Goal: Complete application form

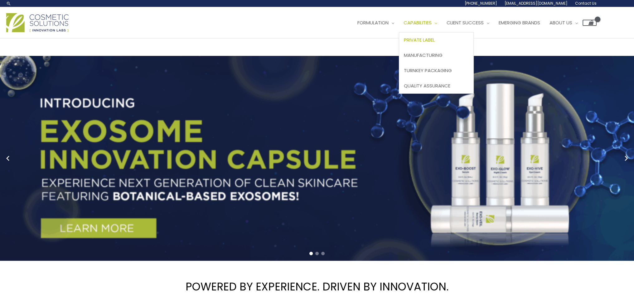
click at [434, 45] on link "Private Label" at bounding box center [436, 39] width 74 height 15
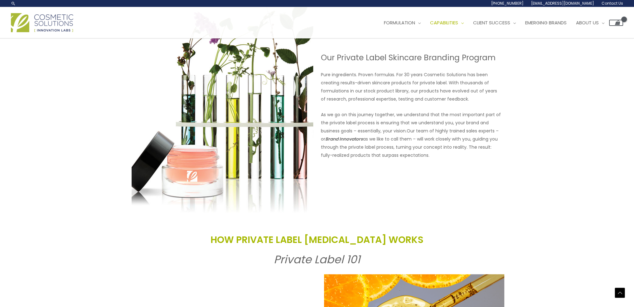
scroll to position [499, 0]
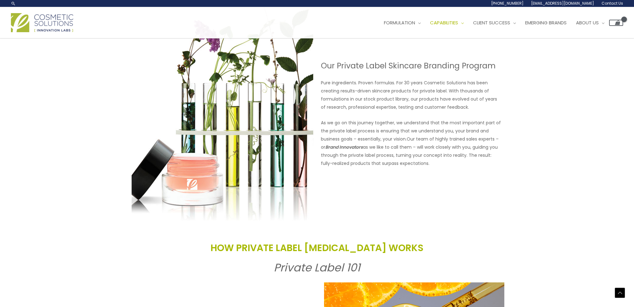
click at [614, 7] on div "Search... 1.888.883.0540 info@naturalskincare.com Contact Us" at bounding box center [317, 3] width 634 height 7
click at [614, 5] on span "Contact Us" at bounding box center [613, 3] width 22 height 5
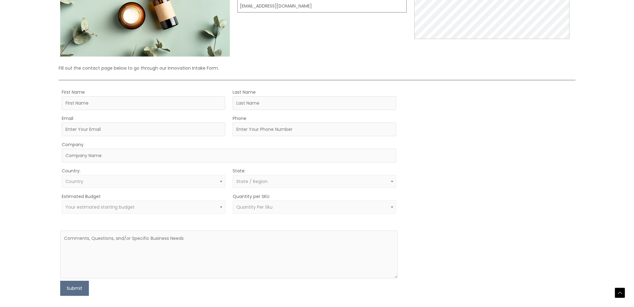
scroll to position [156, 0]
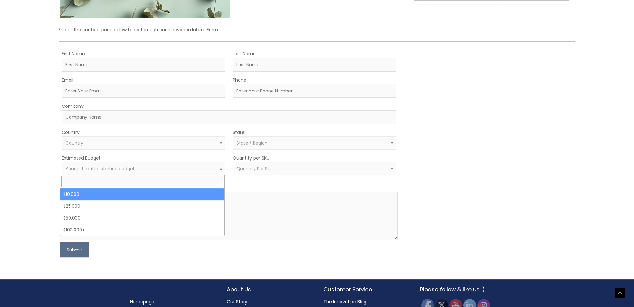
click at [178, 170] on span "Your estimated starting budget" at bounding box center [143, 169] width 156 height 6
click at [245, 186] on form "First Name Last Name Email Phone Company Country: Select country [GEOGRAPHIC_DA…" at bounding box center [228, 153] width 337 height 207
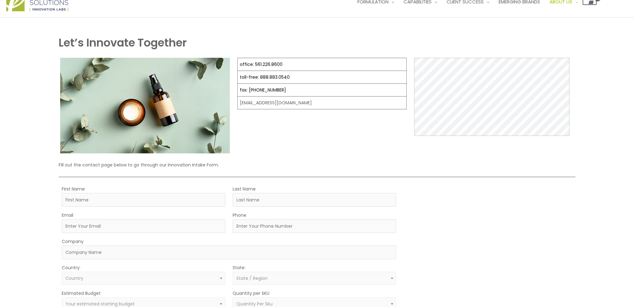
scroll to position [62, 0]
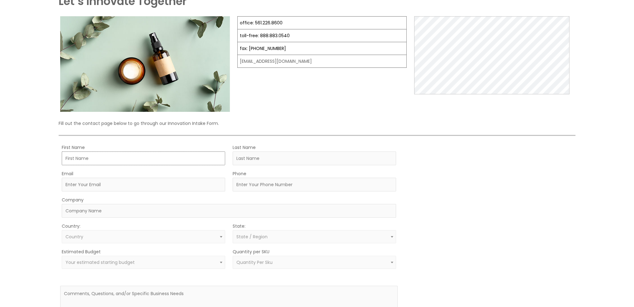
click at [127, 156] on input "First Name" at bounding box center [143, 158] width 163 height 14
type input "Bryan"
type input "Goldstein"
type input "bryan.goldstein@palmbev.com"
type input "5089189959"
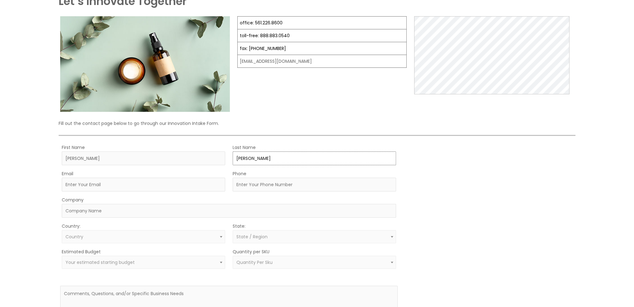
type input "Palm Beverages LLC"
select select "United States"
select select "Florida"
drag, startPoint x: 146, startPoint y: 185, endPoint x: 38, endPoint y: 181, distance: 108.0
click at [38, 181] on div "Let’s Innovate Together office: 561.226.8600 toll-free: 888.883.0540 fax: 561.2…" at bounding box center [317, 174] width 634 height 396
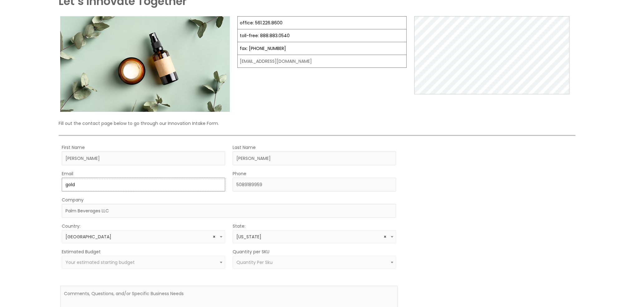
type input "[EMAIL_ADDRESS][DOMAIN_NAME]"
drag, startPoint x: 109, startPoint y: 214, endPoint x: 49, endPoint y: 215, distance: 60.2
click at [49, 215] on div "Let’s Innovate Together office: 561.226.8600 toll-free: 888.883.0540 fax: 561.2…" at bounding box center [317, 174] width 634 height 396
type input "BroKit"
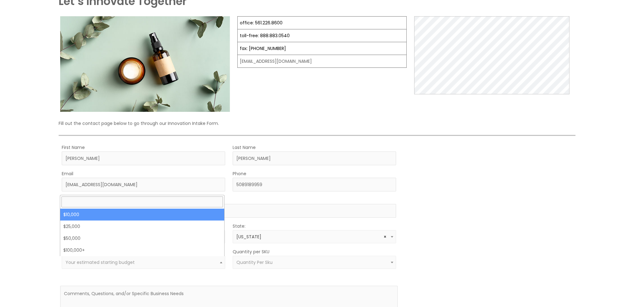
click at [103, 262] on span "Your estimated starting budget" at bounding box center [99, 262] width 69 height 6
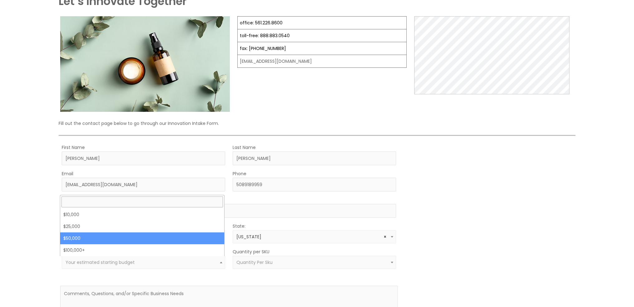
select select "50000"
click at [128, 261] on span "× $50,000" at bounding box center [143, 262] width 156 height 6
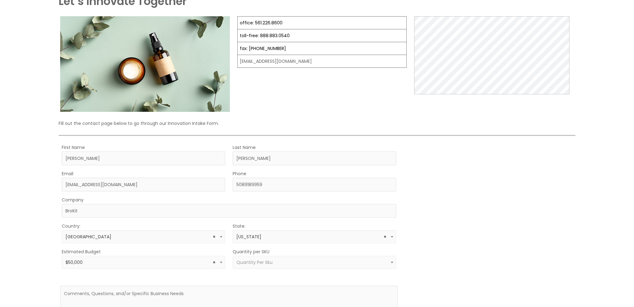
click at [273, 265] on span "Quantity Per Sku" at bounding box center [314, 261] width 163 height 13
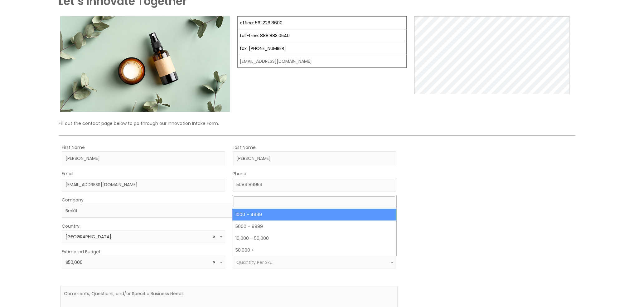
select select "10"
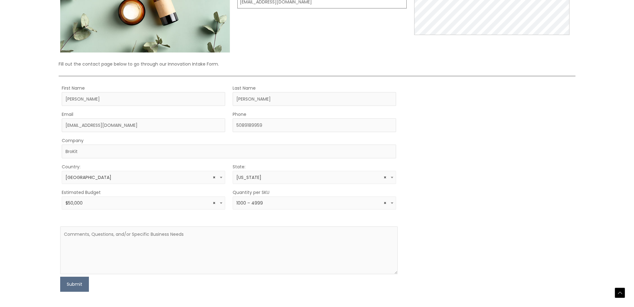
scroll to position [125, 0]
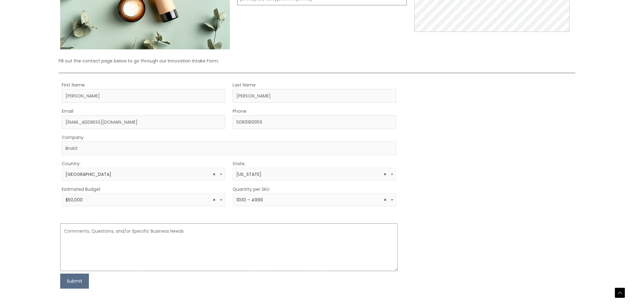
click at [160, 237] on textarea at bounding box center [228, 247] width 337 height 48
click at [104, 231] on textarea at bounding box center [228, 247] width 337 height 48
paste textarea "I’m reaching out on behalf of FreezerTarps, a creator with a massive audience o…"
paste textarea "Could we set up a quick call this week to go over the details and discuss how b…"
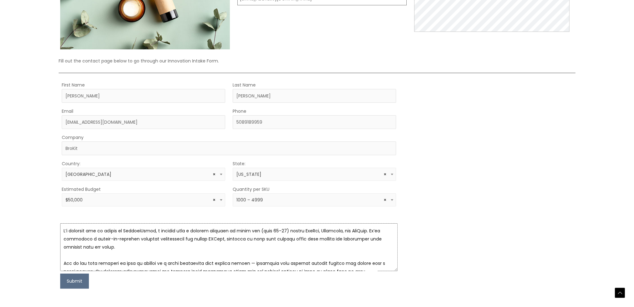
scroll to position [0, 0]
type textarea "I’m reaching out on behalf of FreezerTarps, a creator with a massive audience o…"
click at [81, 148] on input "BroKit" at bounding box center [229, 148] width 334 height 14
type input "BroKit LLC"
click at [76, 283] on button "Submit" at bounding box center [74, 280] width 29 height 15
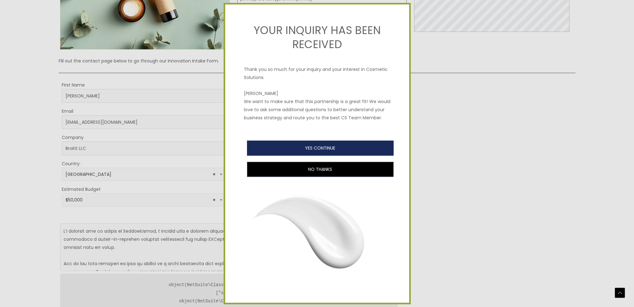
click at [266, 148] on button "YES CONTINUE" at bounding box center [320, 147] width 147 height 15
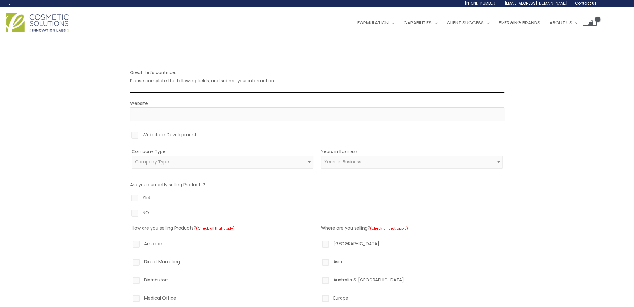
click at [135, 135] on label "Website in Development" at bounding box center [317, 135] width 374 height 11
click at [128, 134] on input "Website in Development" at bounding box center [126, 132] width 4 height 4
checkbox input "true"
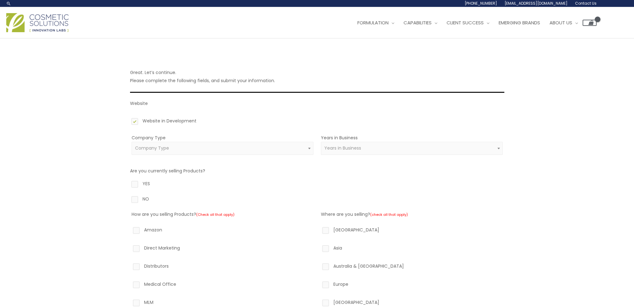
click at [135, 198] on label "NO" at bounding box center [317, 200] width 374 height 11
click at [128, 198] on input "NO" at bounding box center [126, 197] width 4 height 4
radio input "true"
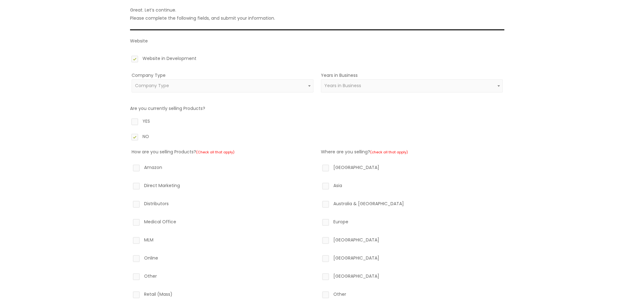
scroll to position [94, 0]
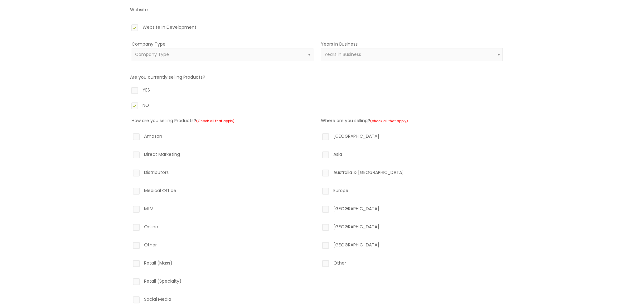
click at [137, 154] on label "Direct Marketing" at bounding box center [223, 155] width 182 height 11
click at [129, 154] on input "Direct Marketing" at bounding box center [127, 152] width 4 height 4
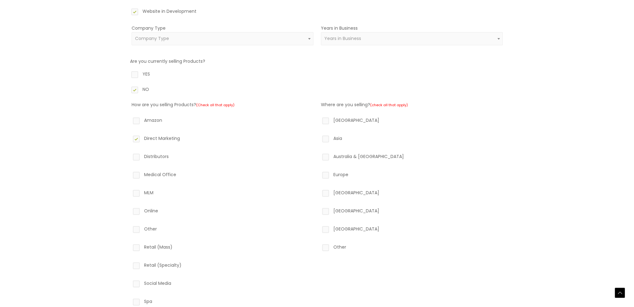
scroll to position [125, 0]
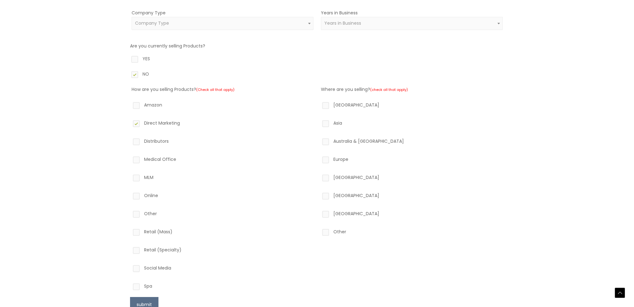
click at [138, 124] on label "Direct Marketing" at bounding box center [223, 124] width 182 height 11
click at [129, 123] on input "Direct Marketing" at bounding box center [127, 121] width 4 height 4
checkbox input "false"
click at [134, 195] on label "Online" at bounding box center [223, 196] width 182 height 11
click at [129, 195] on input "Online" at bounding box center [127, 193] width 4 height 4
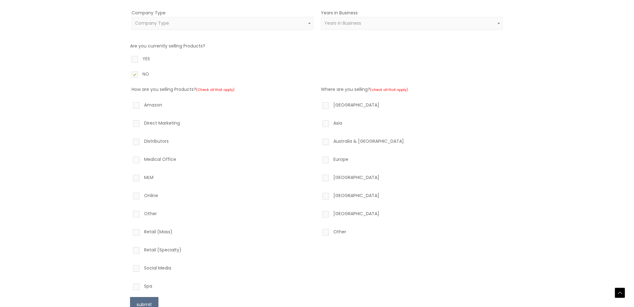
checkbox input "true"
click at [137, 270] on label "Social Media" at bounding box center [223, 269] width 182 height 11
click at [129, 268] on input "Social Media" at bounding box center [127, 266] width 4 height 4
checkbox input "true"
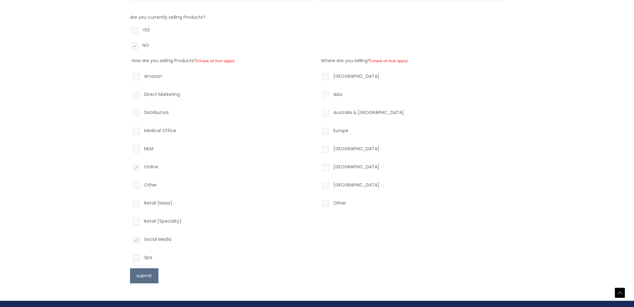
scroll to position [187, 0]
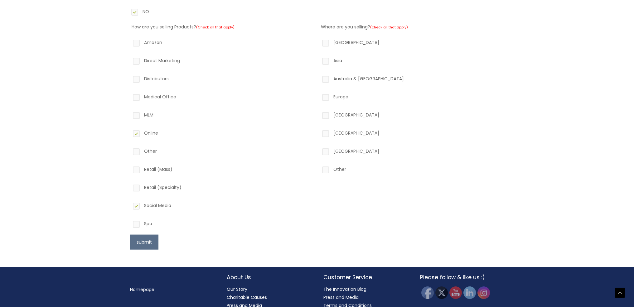
click at [324, 41] on label "North America" at bounding box center [412, 43] width 182 height 11
click at [319, 41] on input "North America" at bounding box center [317, 40] width 4 height 4
checkbox input "true"
click at [148, 240] on button "submit" at bounding box center [144, 241] width 28 height 15
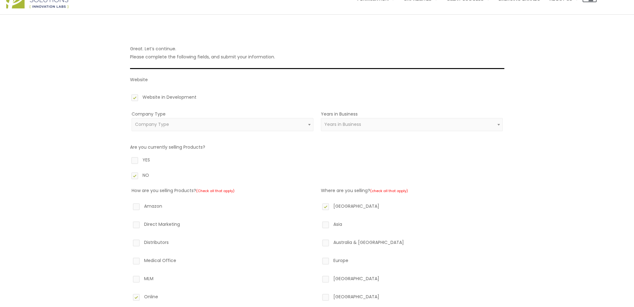
scroll to position [16, 0]
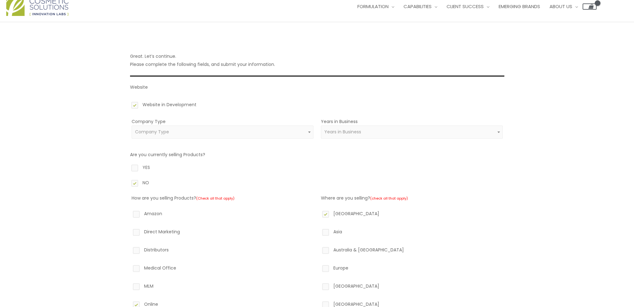
click at [202, 137] on span "Company Type" at bounding box center [223, 131] width 182 height 13
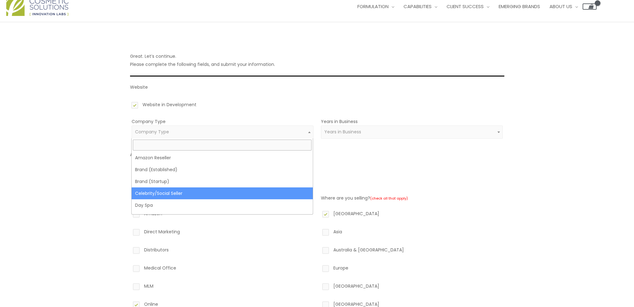
select select "26"
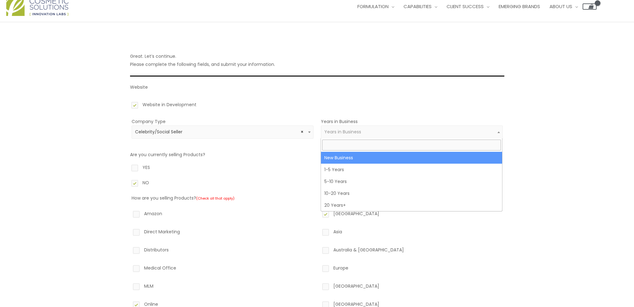
click at [390, 133] on span "Years in Business" at bounding box center [411, 132] width 175 height 6
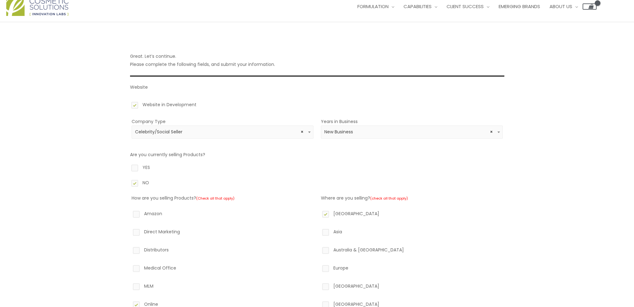
select select "1"
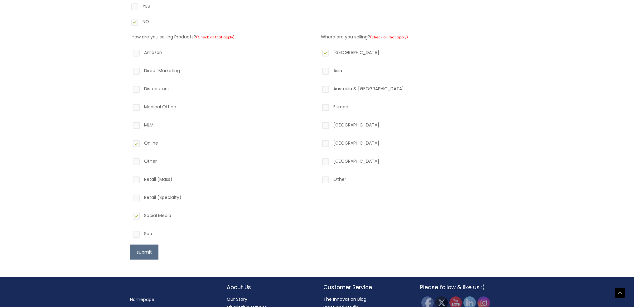
scroll to position [203, 0]
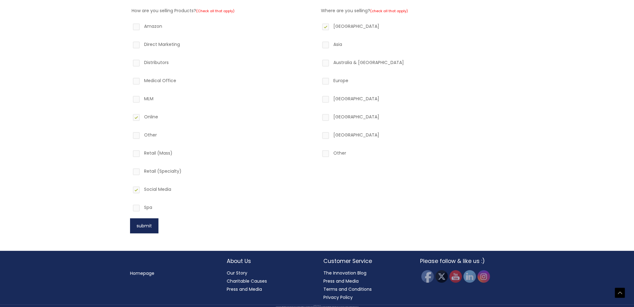
click at [149, 227] on button "submit" at bounding box center [144, 225] width 28 height 15
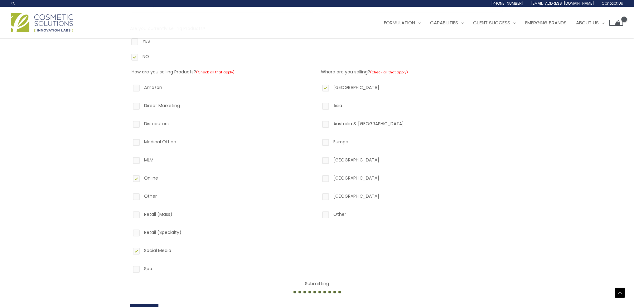
scroll to position [141, 0]
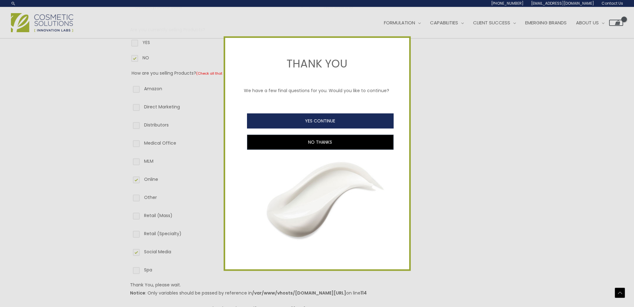
click at [323, 124] on button "YES CONTINUE" at bounding box center [320, 120] width 147 height 15
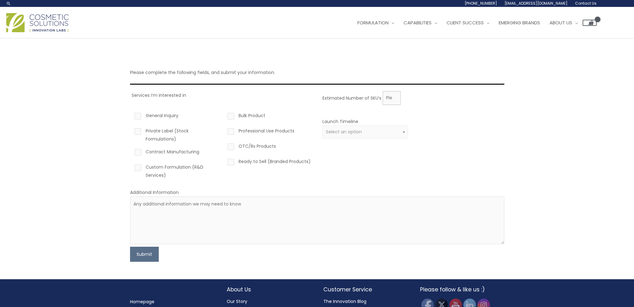
click at [388, 98] on input "Estimated Number of SKU’s" at bounding box center [392, 98] width 18 height 14
type input "1"
click at [138, 132] on label "Private Label (Stock Formulations)" at bounding box center [176, 135] width 86 height 16
click at [131, 131] on input "Private Label (Stock Formulations)" at bounding box center [129, 129] width 4 height 4
checkbox input "true"
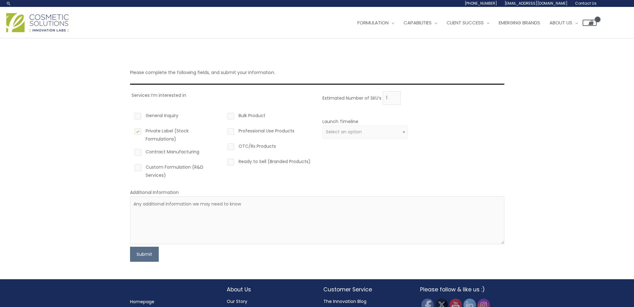
click at [361, 131] on span "Select an option" at bounding box center [344, 132] width 36 height 6
click at [336, 130] on span "× 4 – 12 months" at bounding box center [365, 132] width 79 height 6
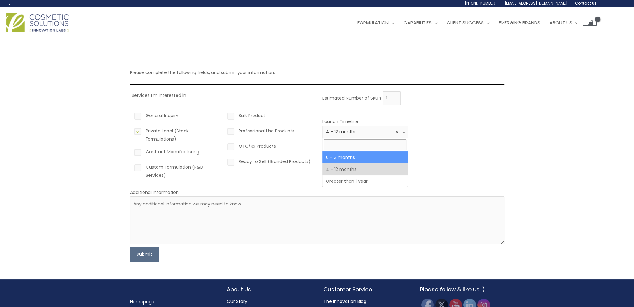
select select "2"
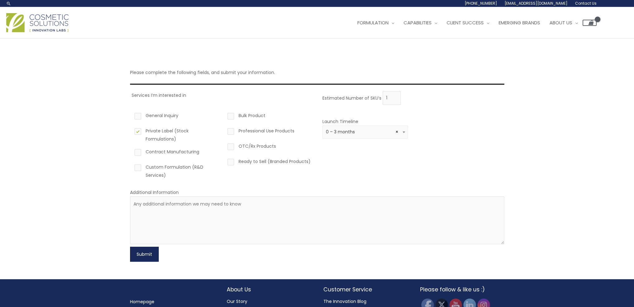
click at [155, 254] on button "Submit" at bounding box center [144, 253] width 29 height 15
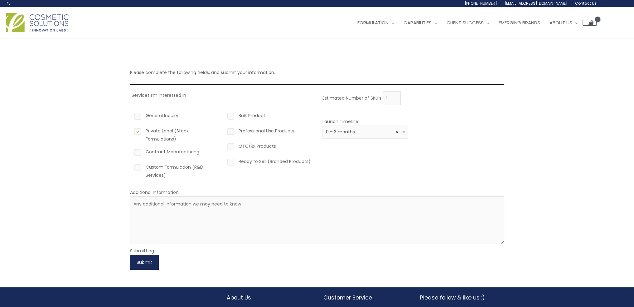
click at [156, 263] on button "Submit" at bounding box center [144, 262] width 29 height 15
